Goal: Check status: Check status

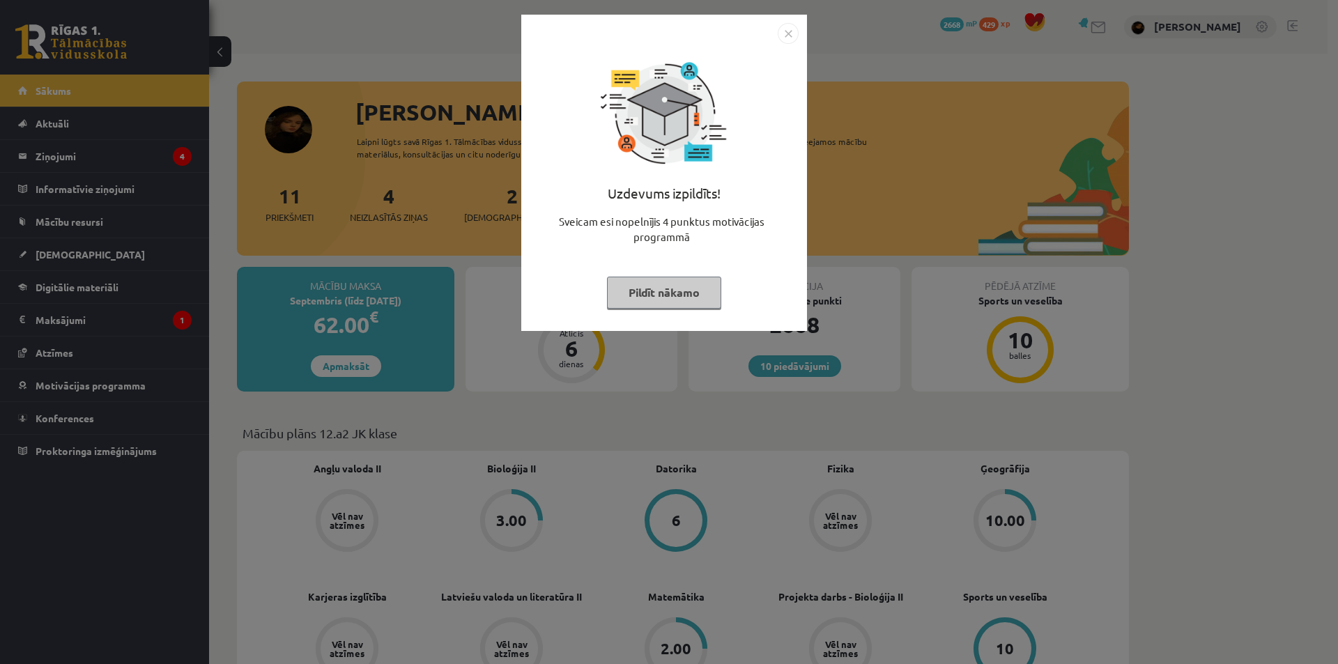
click at [634, 358] on div "Uzdevums izpildīts! Sveicam esi nopelnījis 4 punktus motivācijas programmā Pild…" at bounding box center [669, 332] width 1338 height 664
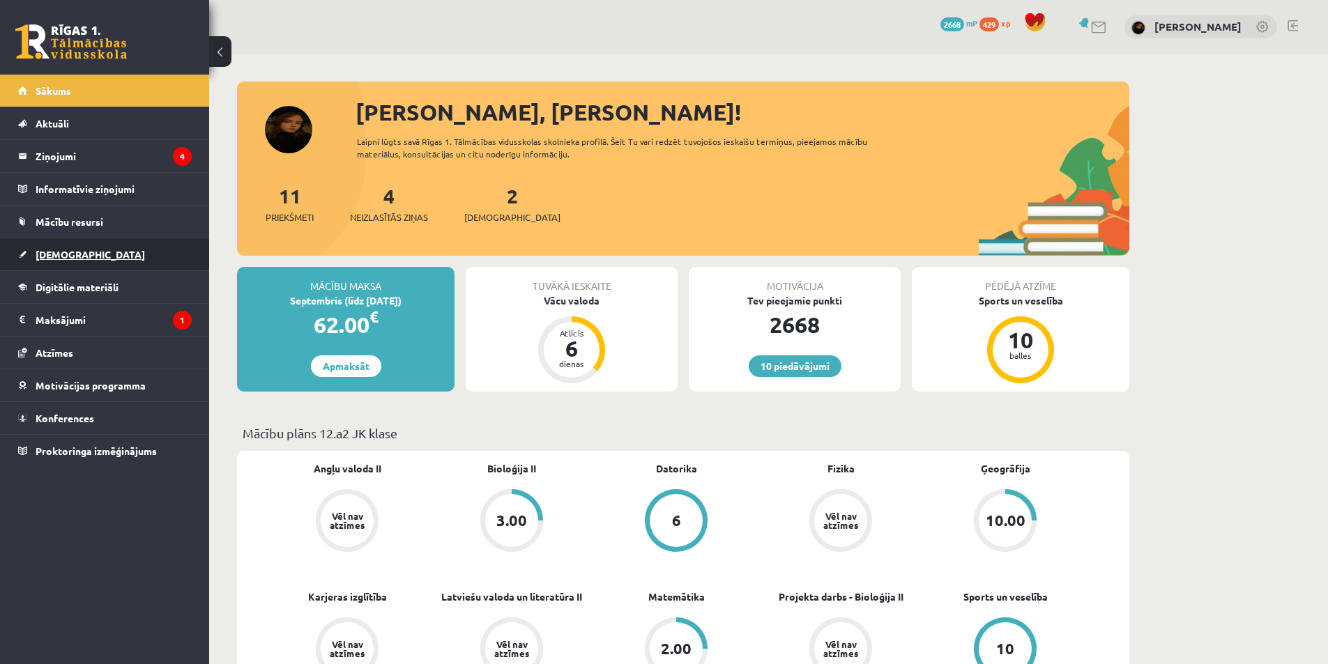
click at [79, 250] on link "[DEMOGRAPHIC_DATA]" at bounding box center [105, 254] width 174 height 32
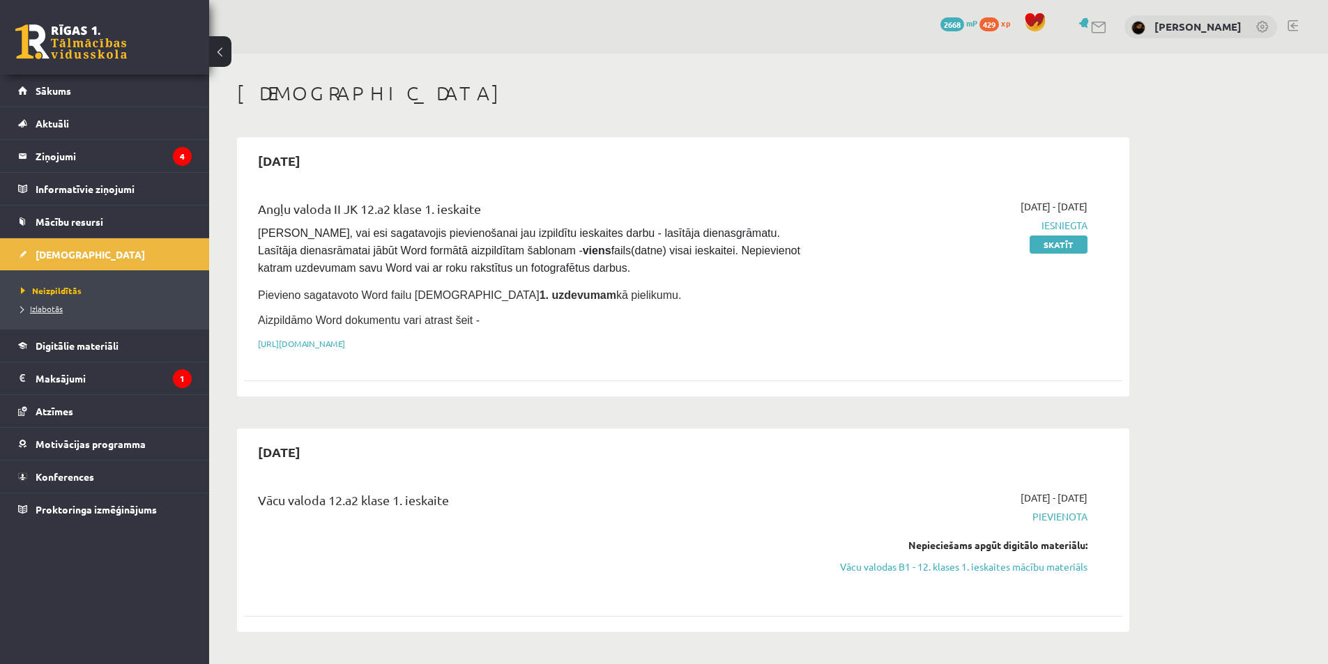
click at [39, 309] on span "Izlabotās" at bounding box center [42, 308] width 42 height 11
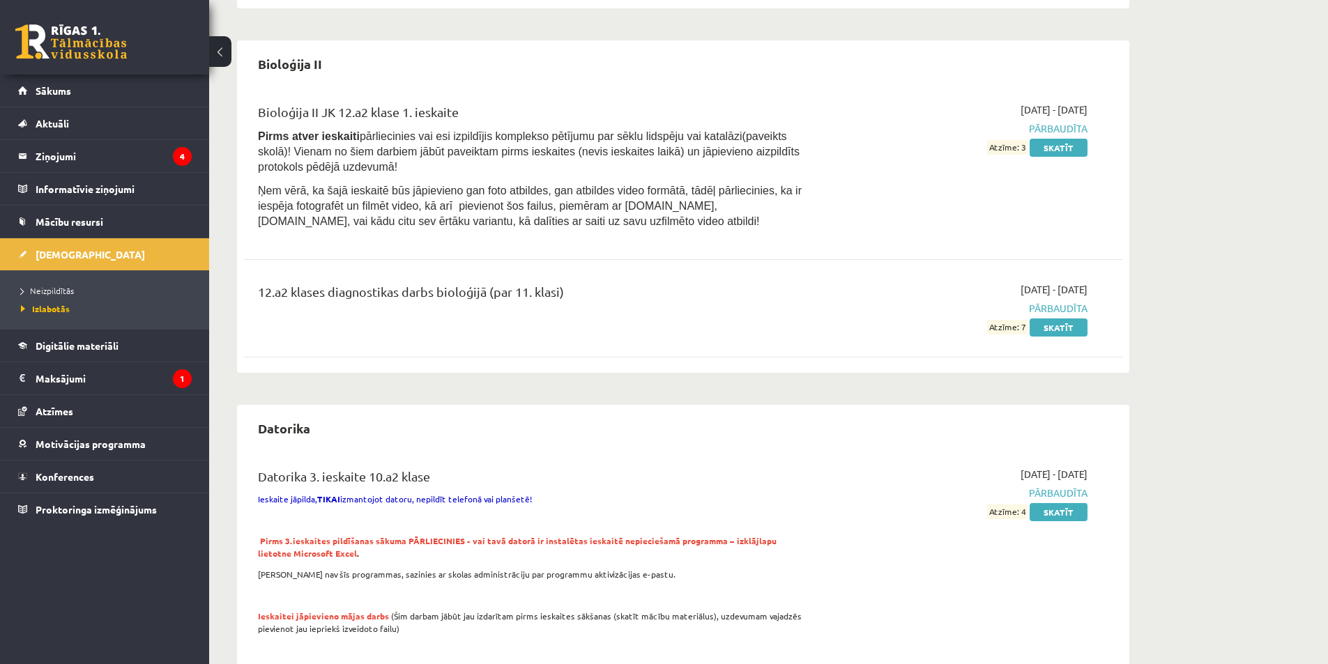
scroll to position [488, 0]
click at [1071, 137] on link "Skatīt" at bounding box center [1059, 146] width 58 height 18
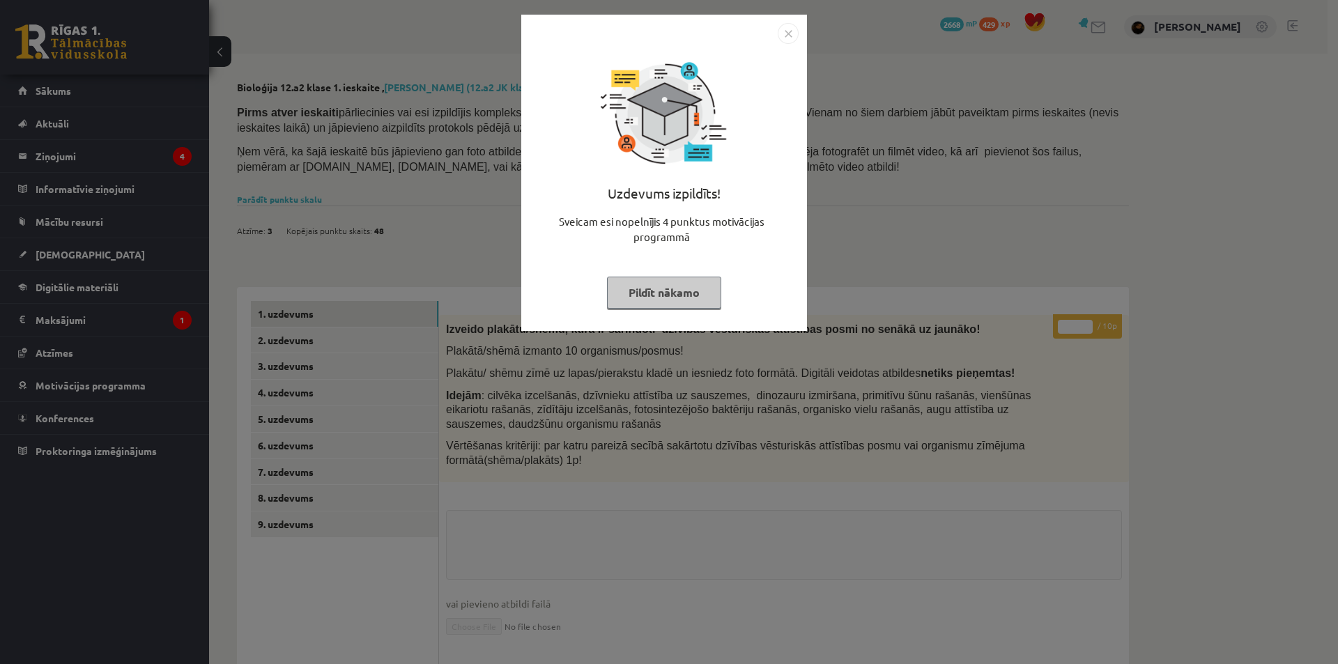
click at [931, 404] on div "Uzdevums izpildīts! Sveicam esi nopelnījis 4 punktus motivācijas programmā Pild…" at bounding box center [669, 332] width 1338 height 664
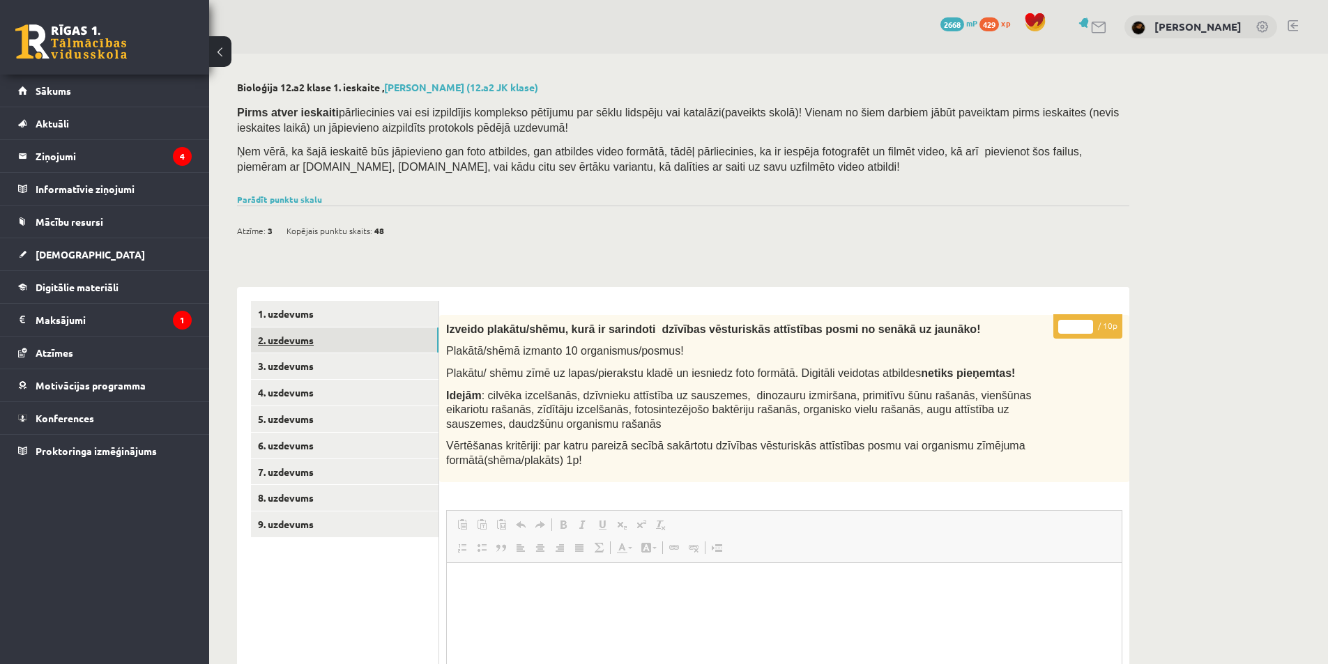
click at [368, 345] on link "2. uzdevums" at bounding box center [345, 341] width 188 height 26
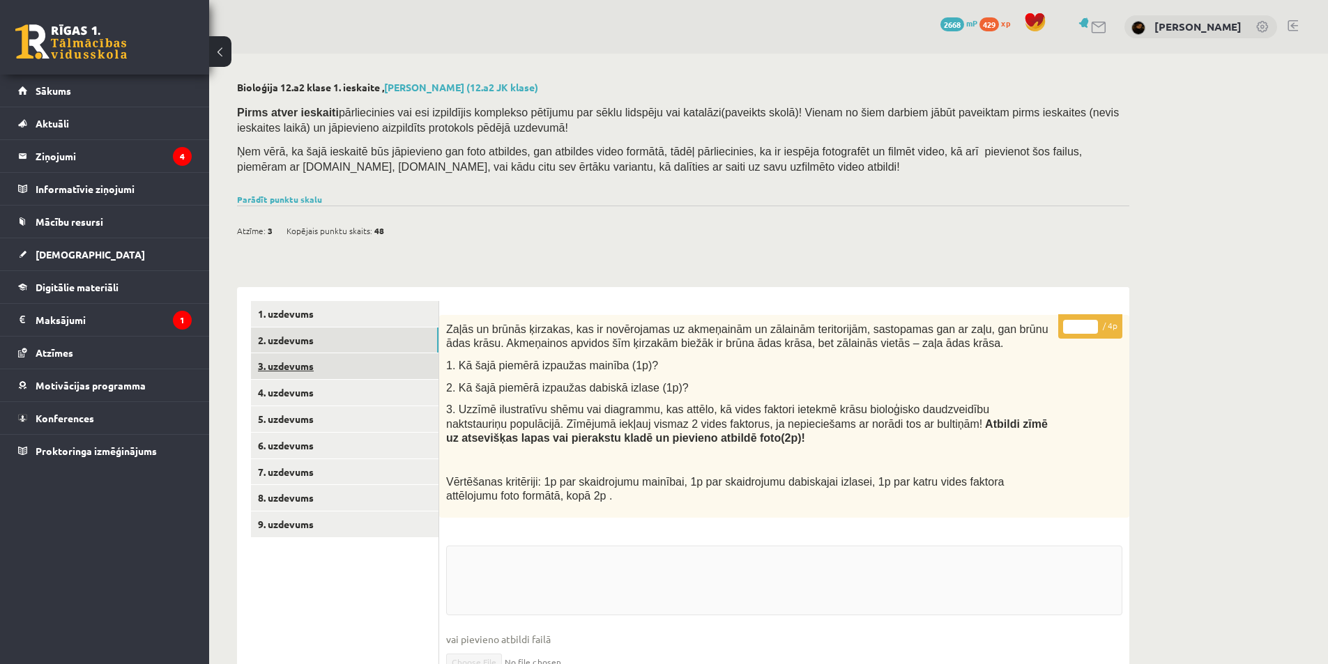
click at [362, 370] on link "3. uzdevums" at bounding box center [345, 366] width 188 height 26
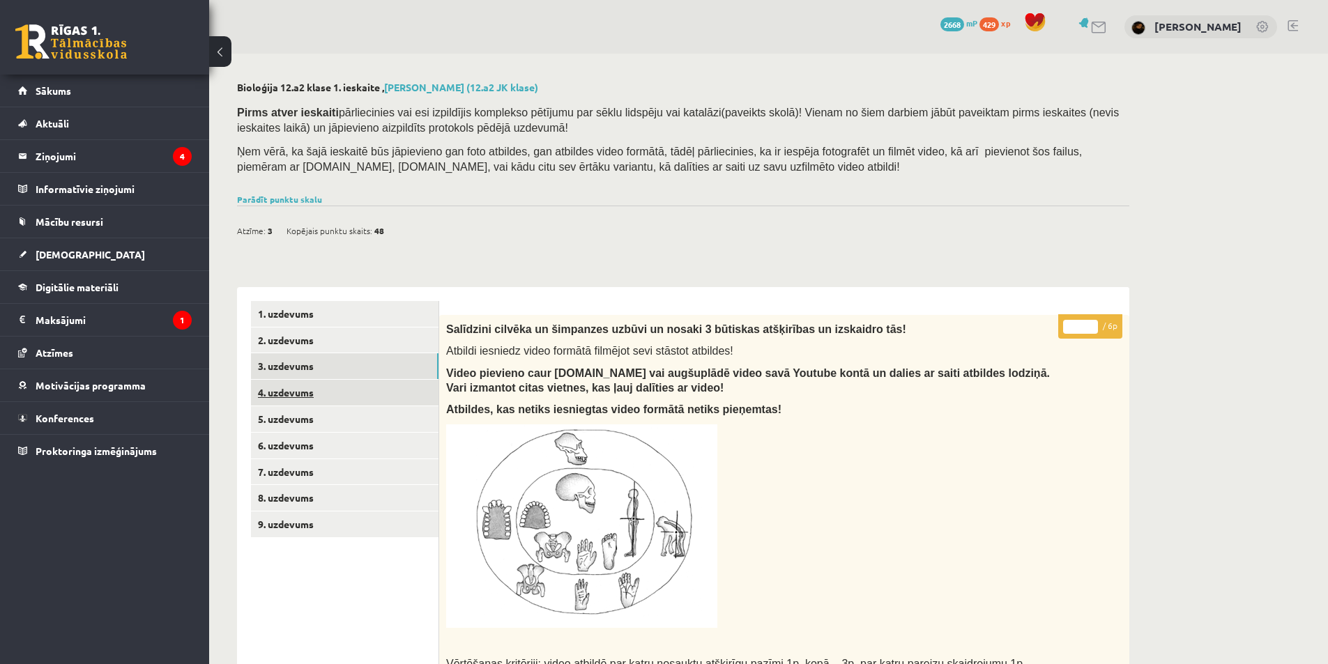
click at [359, 397] on link "4. uzdevums" at bounding box center [345, 393] width 188 height 26
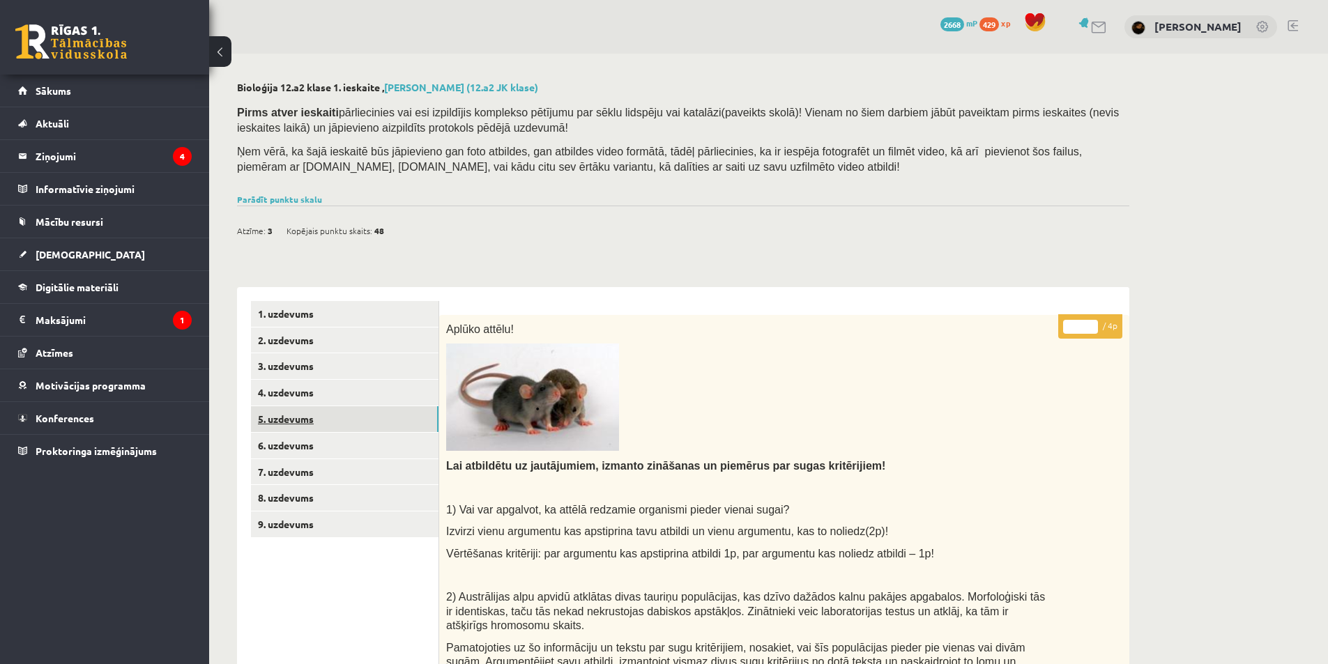
click at [355, 425] on link "5. uzdevums" at bounding box center [345, 419] width 188 height 26
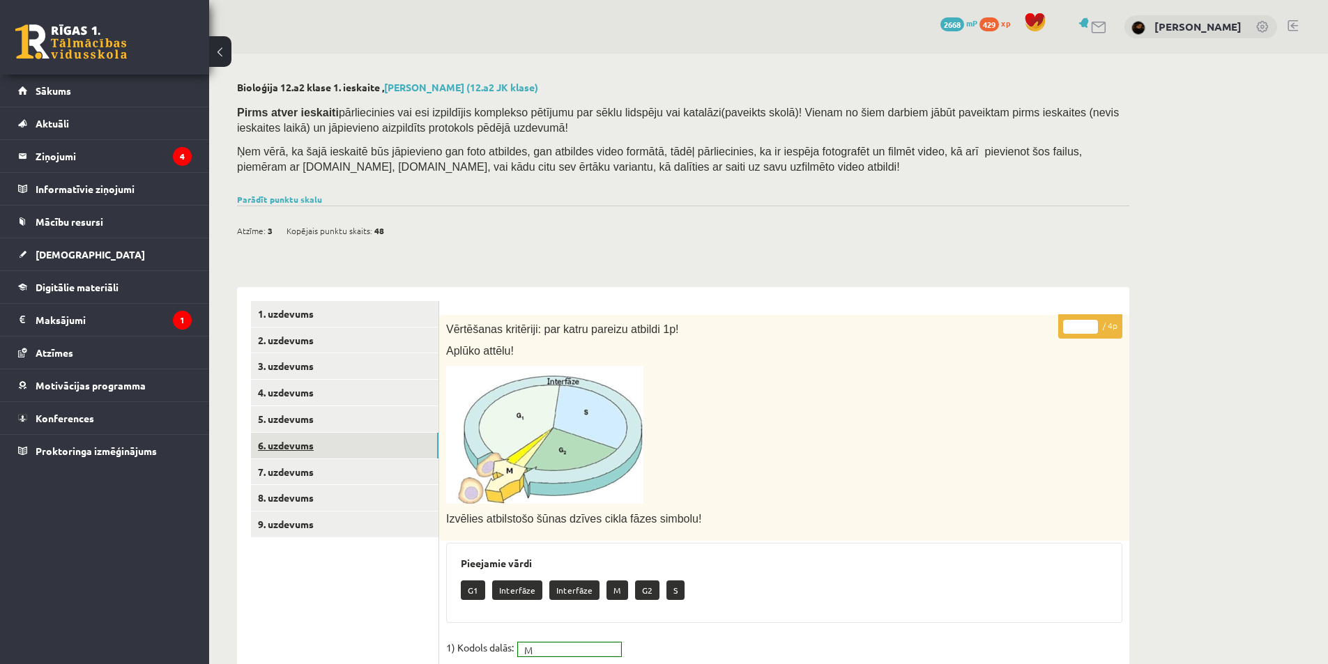
click at [353, 443] on link "6. uzdevums" at bounding box center [345, 446] width 188 height 26
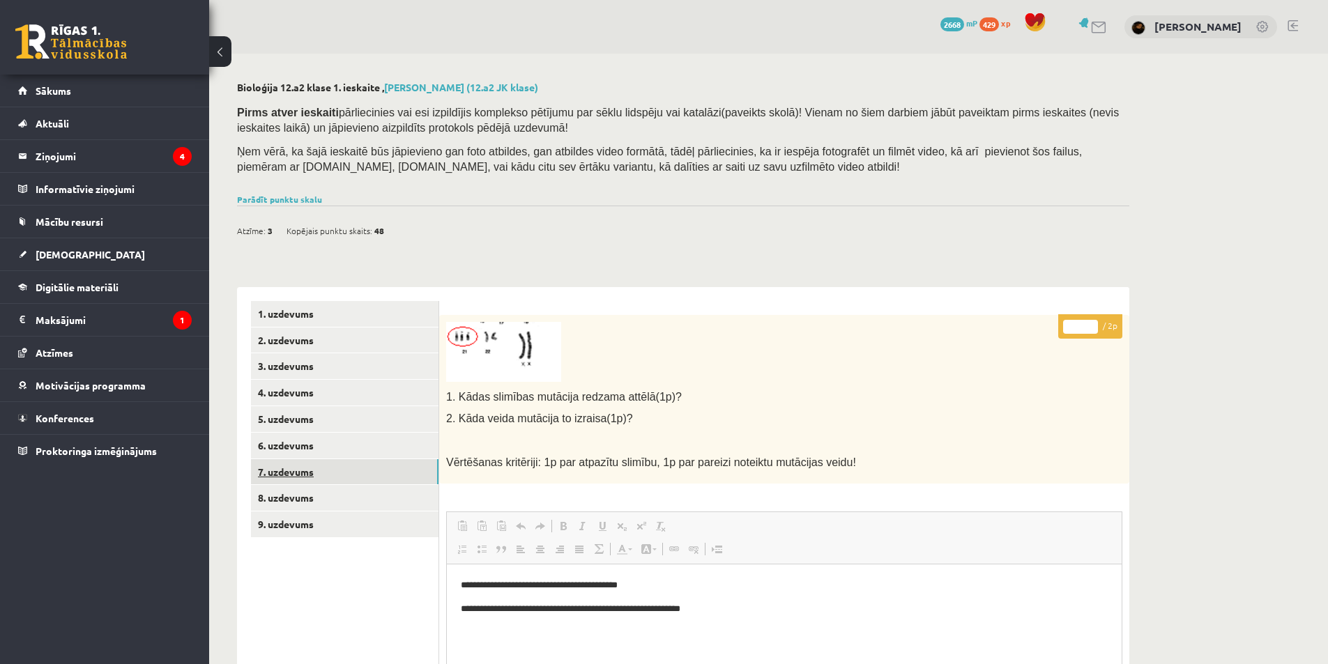
click at [316, 472] on link "7. uzdevums" at bounding box center [345, 472] width 188 height 26
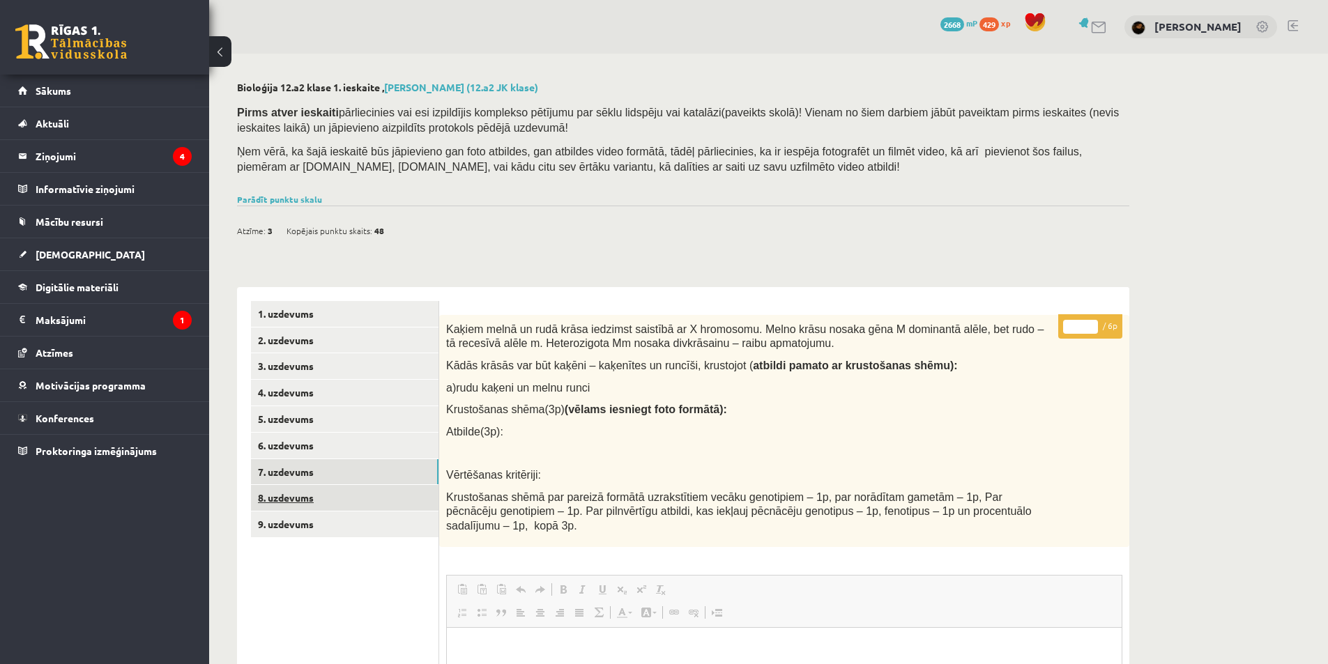
click at [323, 491] on link "8. uzdevums" at bounding box center [345, 498] width 188 height 26
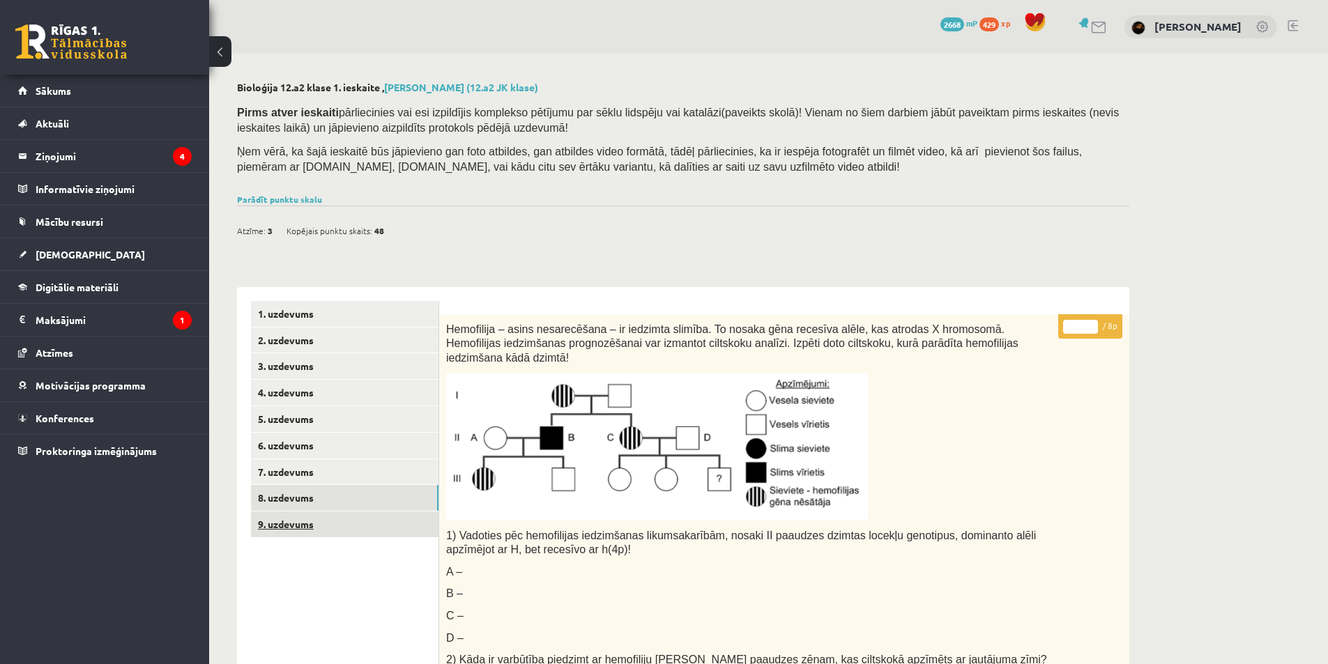
click at [272, 533] on link "9. uzdevums" at bounding box center [345, 525] width 188 height 26
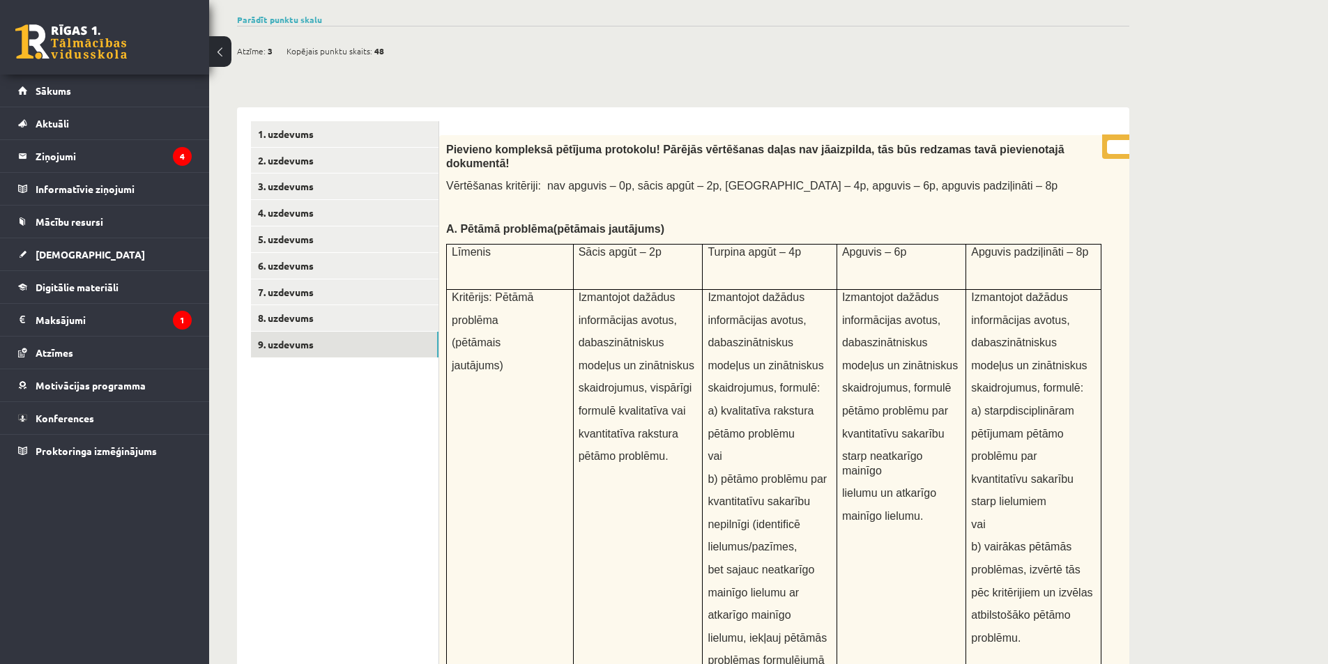
scroll to position [40, 0]
